Goal: Task Accomplishment & Management: Use online tool/utility

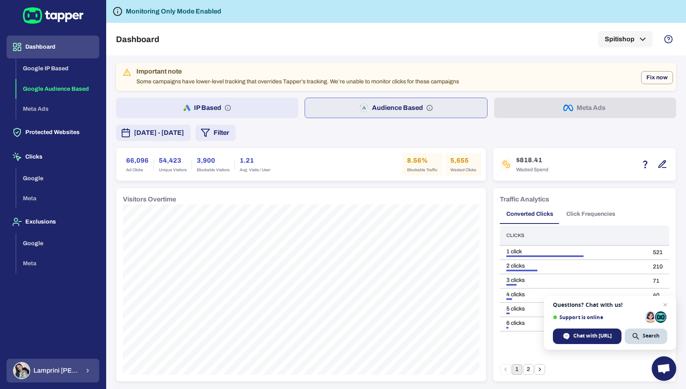
scroll to position [173, 0]
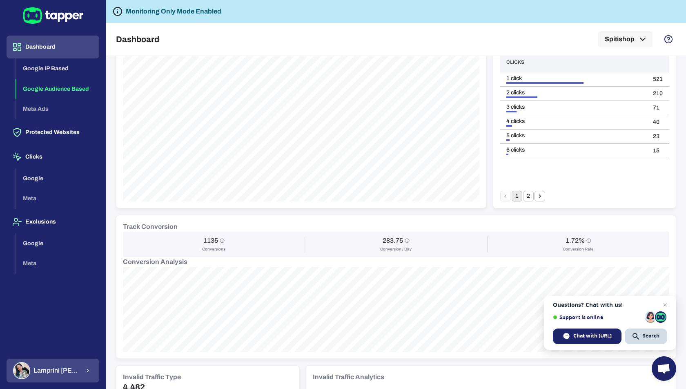
click at [39, 374] on span "[PERSON_NAME]" at bounding box center [56, 370] width 46 height 8
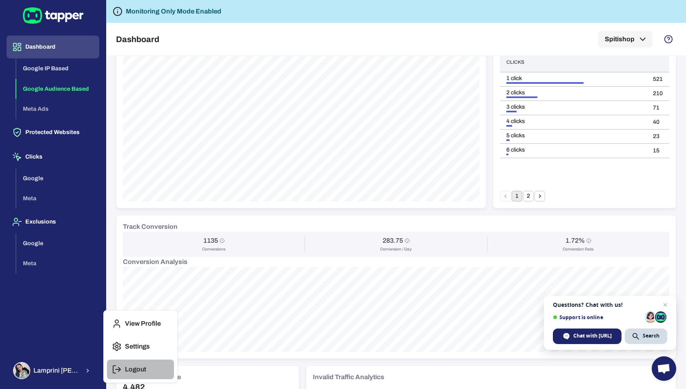
click at [116, 370] on icon "button" at bounding box center [117, 369] width 10 height 10
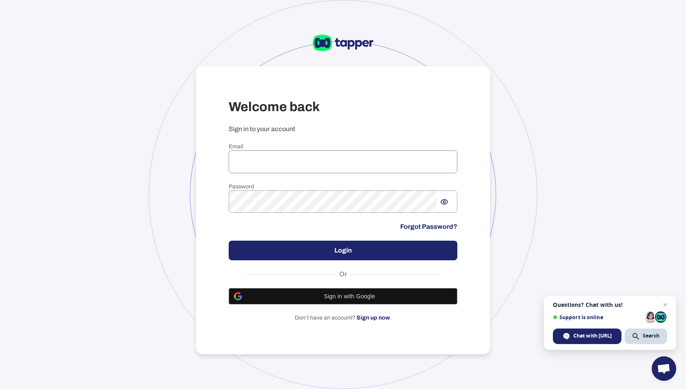
click at [278, 158] on input "email" at bounding box center [343, 161] width 229 height 23
type input "**********"
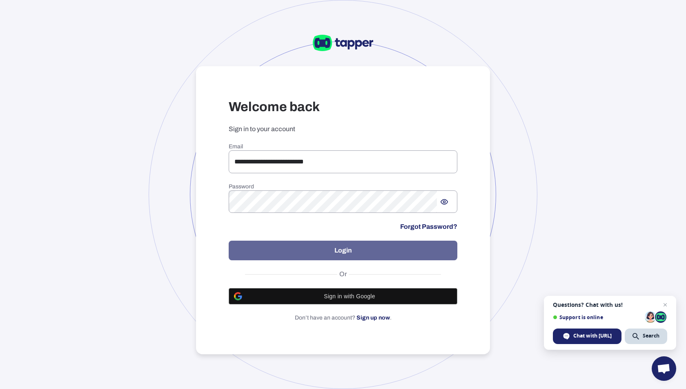
click at [326, 255] on button "Login" at bounding box center [343, 250] width 229 height 20
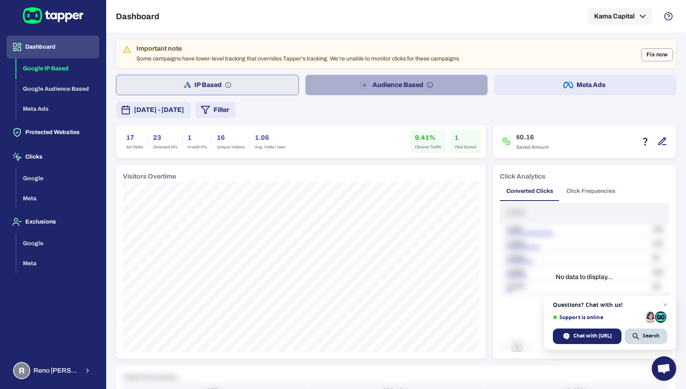
click at [392, 88] on button "Audience Based" at bounding box center [396, 85] width 182 height 20
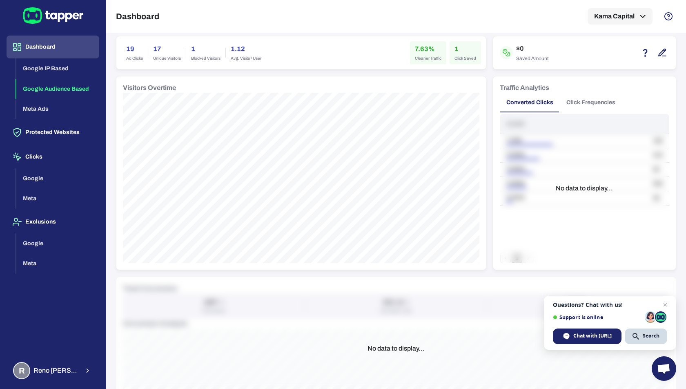
scroll to position [10, 0]
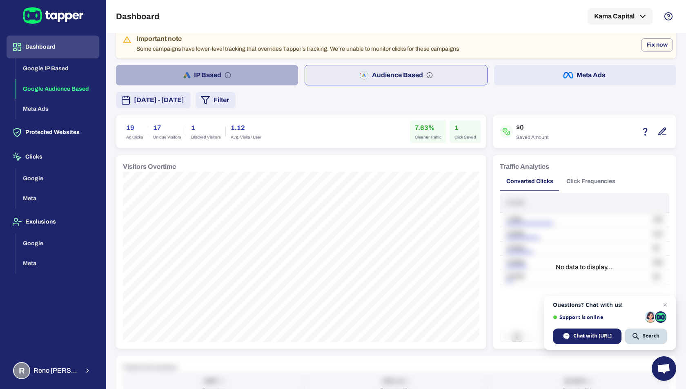
click at [240, 76] on button "IP Based" at bounding box center [207, 75] width 182 height 20
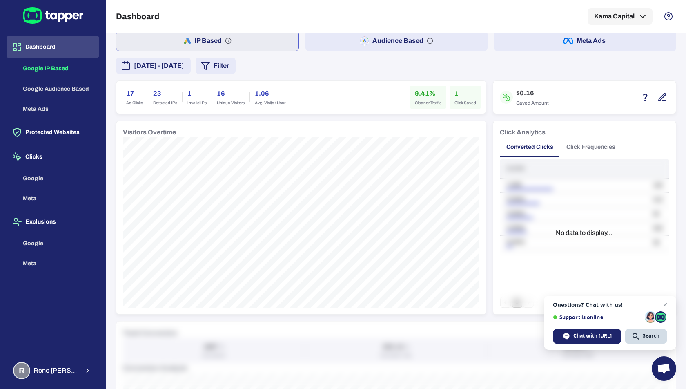
scroll to position [38, 0]
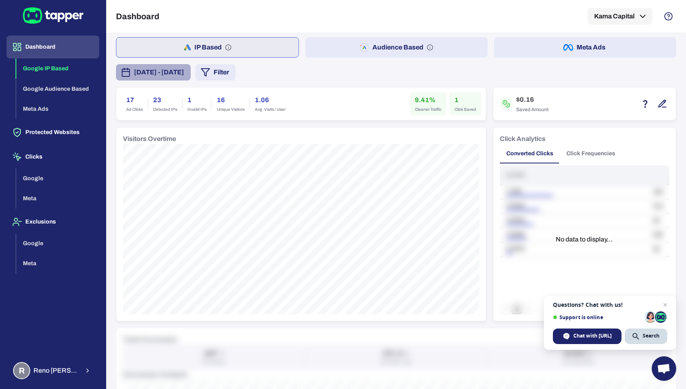
click at [180, 73] on span "August 6, 2025 - August 12, 2025" at bounding box center [159, 72] width 50 height 10
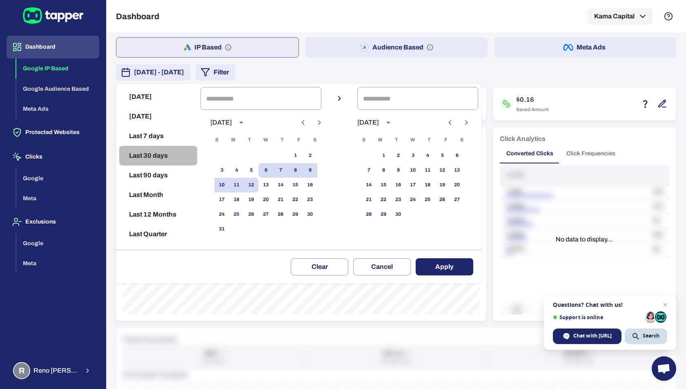
click at [156, 152] on button "Last 30 days" at bounding box center [158, 156] width 78 height 20
type input "**********"
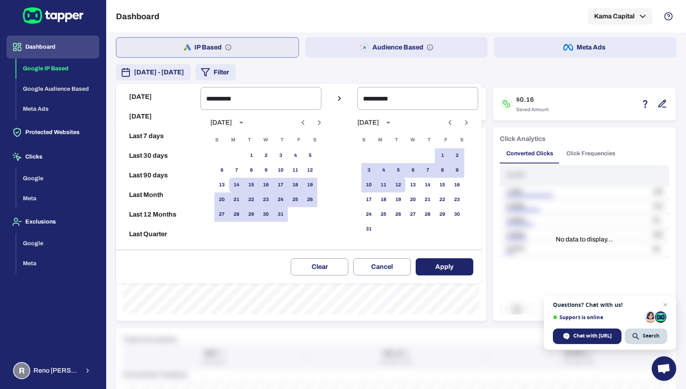
click at [439, 261] on button "Apply" at bounding box center [445, 266] width 58 height 17
